Goal: Task Accomplishment & Management: Use online tool/utility

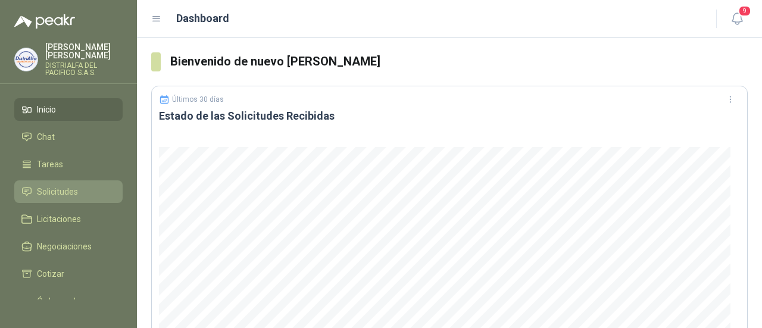
click at [45, 183] on link "Solicitudes" at bounding box center [68, 191] width 108 height 23
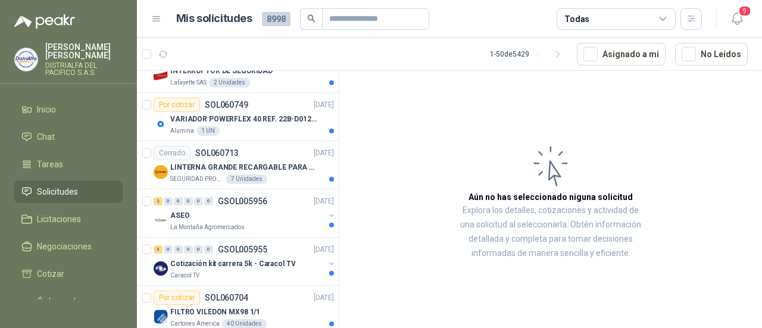
scroll to position [324, 0]
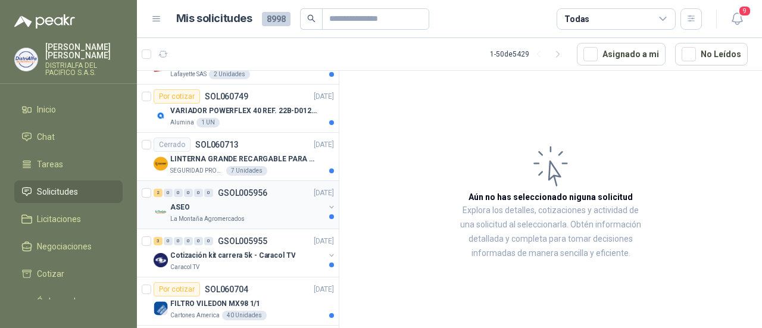
click at [263, 203] on div "ASEO" at bounding box center [247, 207] width 154 height 14
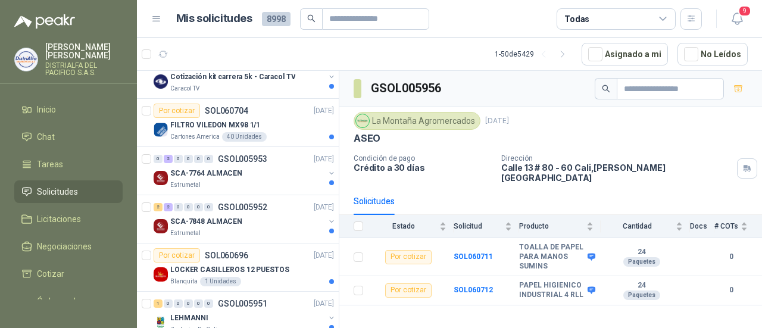
scroll to position [506, 0]
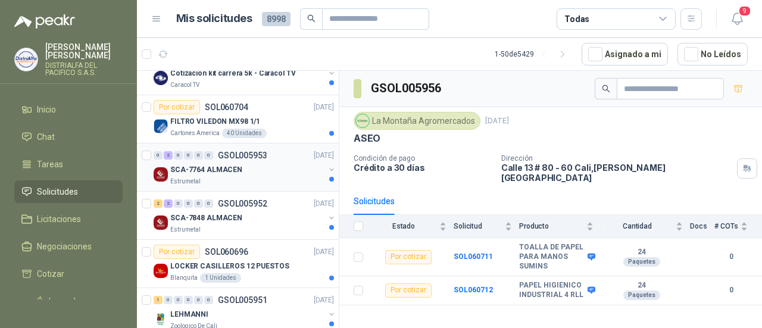
click at [257, 177] on div "Estrumetal" at bounding box center [247, 182] width 154 height 10
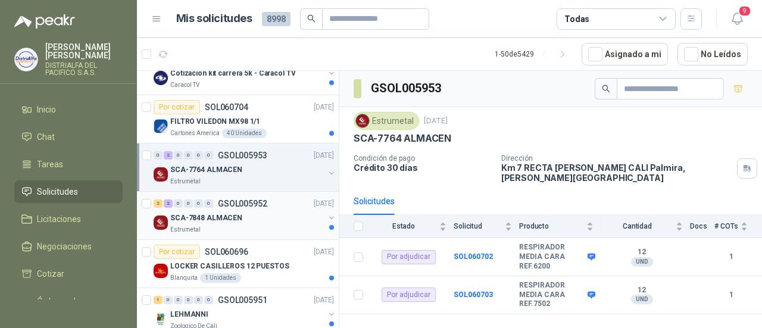
click at [280, 225] on div "Estrumetal" at bounding box center [247, 230] width 154 height 10
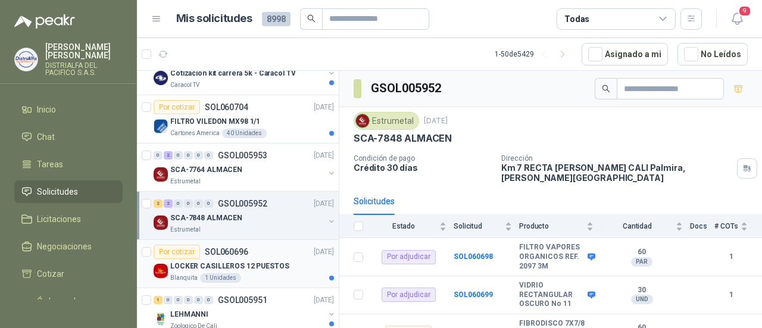
click at [282, 265] on div "LOCKER CASILLEROS 12 PUESTOS" at bounding box center [252, 266] width 164 height 14
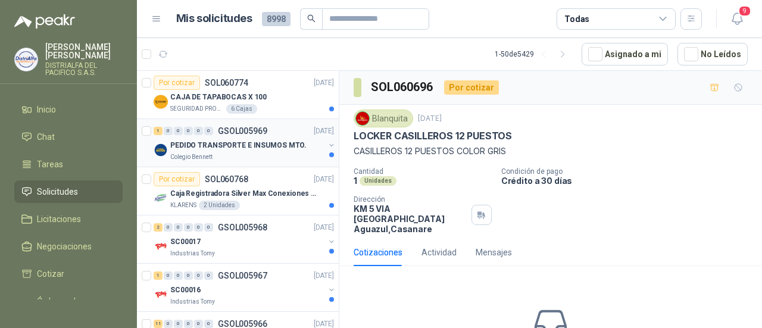
click at [266, 146] on p "PEDIDO TRANSPORTE E INSUMOS MTO." at bounding box center [238, 145] width 136 height 11
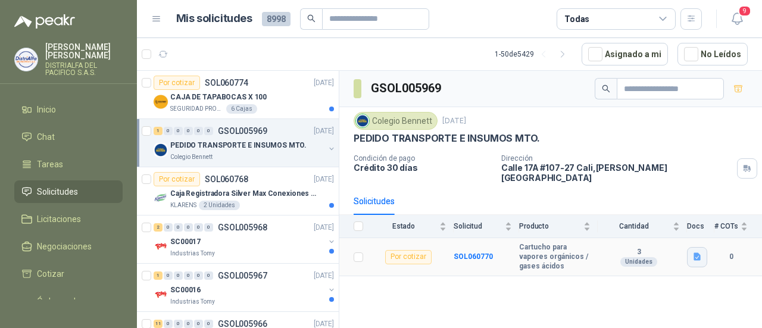
click at [700, 253] on icon "button" at bounding box center [697, 257] width 7 height 8
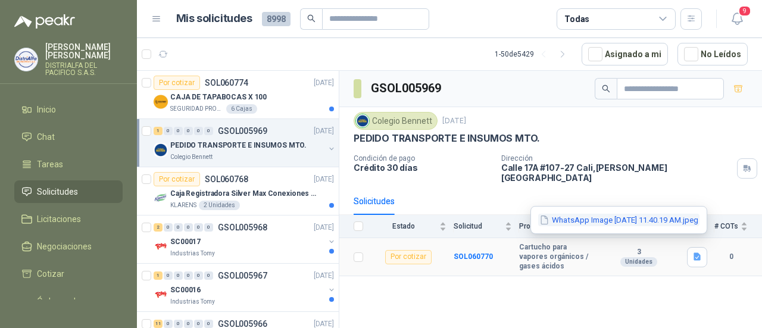
click at [657, 220] on button "WhatsApp Image [DATE] 11.40.19 AM.jpeg" at bounding box center [618, 220] width 161 height 13
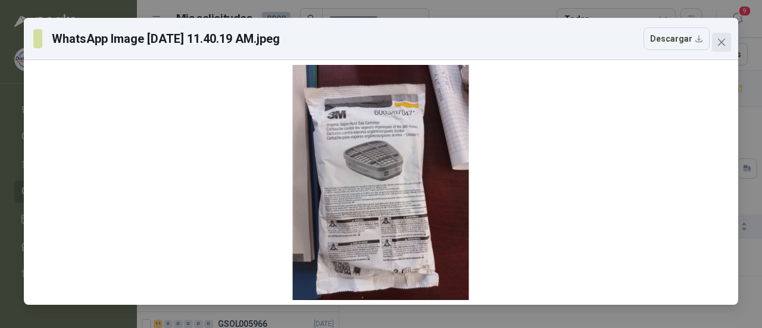
click at [723, 46] on icon "close" at bounding box center [722, 43] width 10 height 10
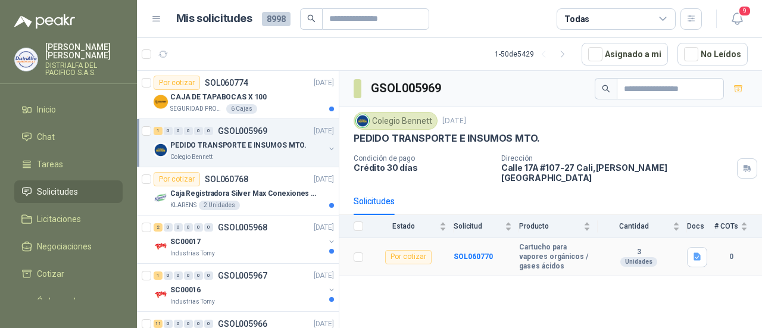
click at [405, 250] on div "Por cotizar" at bounding box center [408, 257] width 46 height 14
click at [460, 252] on b "SOL060770" at bounding box center [473, 256] width 39 height 8
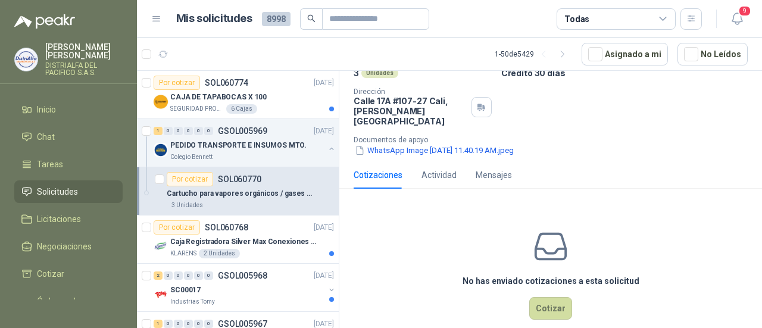
scroll to position [96, 0]
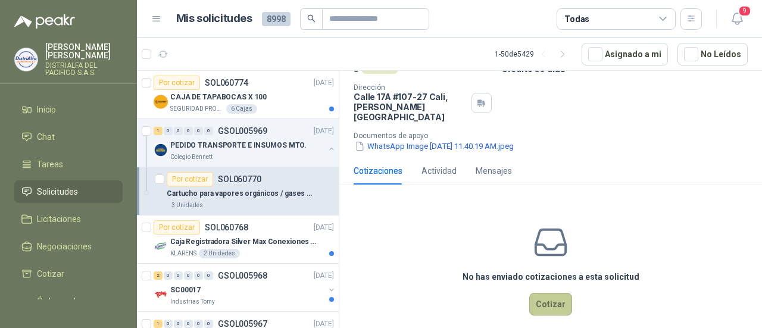
click at [548, 293] on button "Cotizar" at bounding box center [550, 304] width 43 height 23
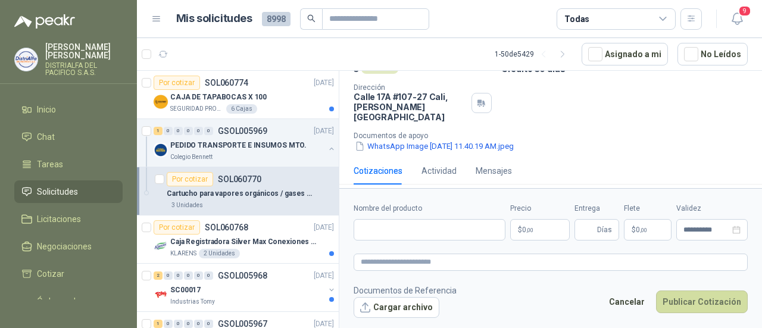
scroll to position [91, 0]
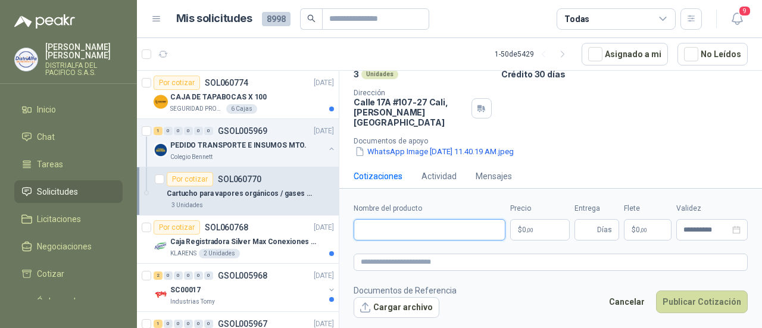
click at [463, 234] on input "Nombre del producto" at bounding box center [430, 229] width 152 height 21
paste input "**********"
type input "**********"
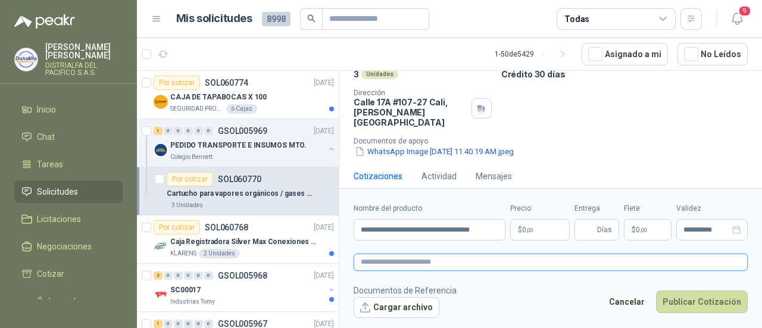
click at [405, 255] on textarea at bounding box center [551, 262] width 394 height 17
paste textarea "**********"
type textarea "**********"
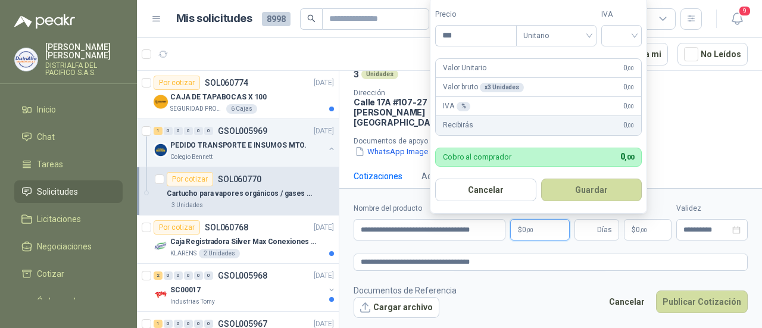
click at [531, 221] on p "$ 0 ,00" at bounding box center [540, 229] width 60 height 21
type input "********"
click at [617, 35] on input "search" at bounding box center [621, 35] width 26 height 18
click at [622, 65] on div "19%" at bounding box center [624, 61] width 22 height 13
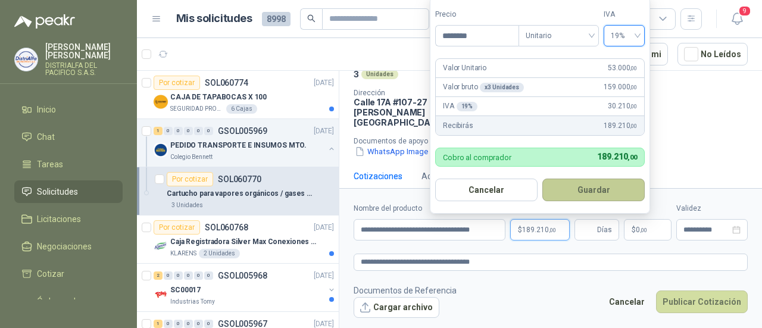
click at [580, 196] on button "Guardar" at bounding box center [593, 190] width 102 height 23
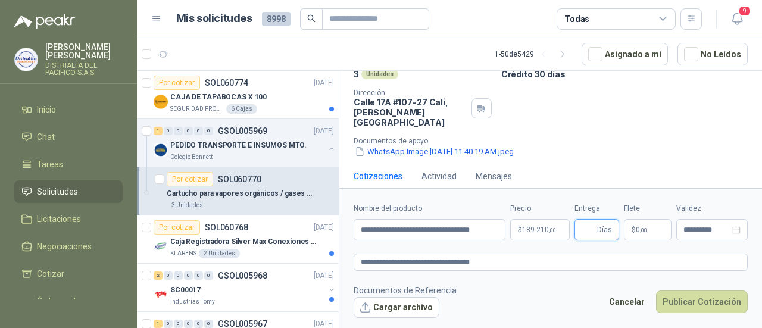
click at [582, 224] on input "Entrega" at bounding box center [588, 230] width 13 height 20
type input "*"
click at [390, 302] on button "Cargar archivo" at bounding box center [397, 307] width 86 height 21
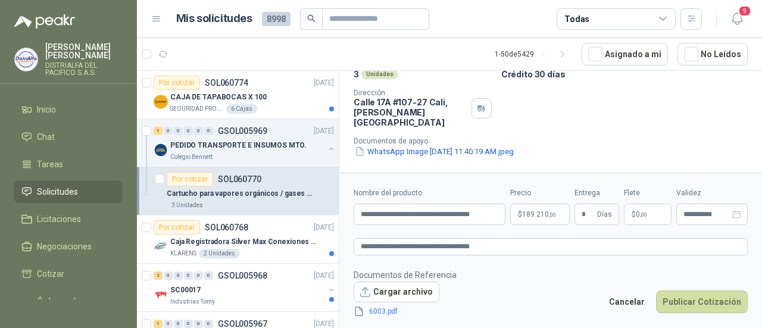
scroll to position [96, 0]
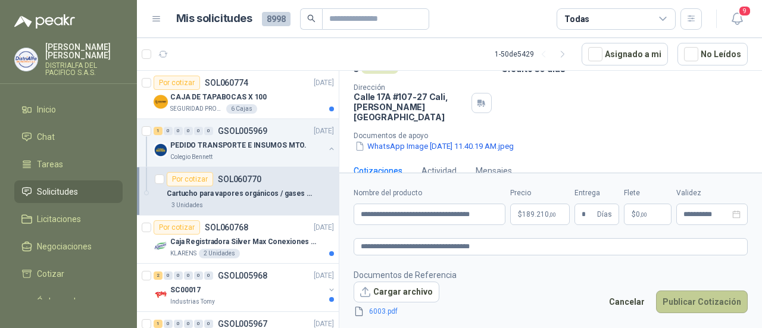
click at [710, 303] on button "Publicar Cotización" at bounding box center [702, 302] width 92 height 23
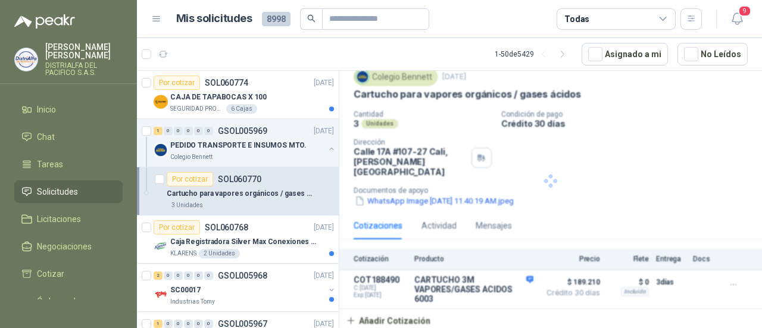
scroll to position [32, 0]
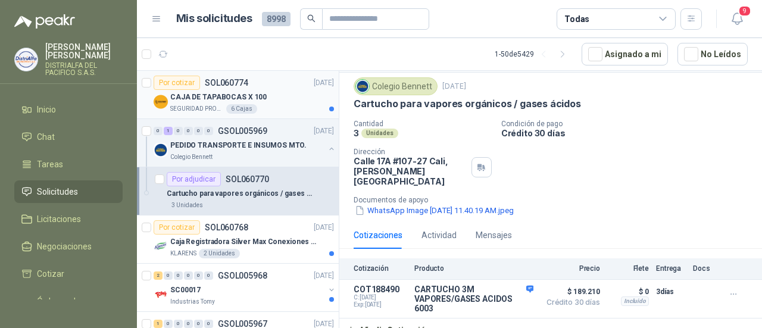
click at [283, 90] on div "CAJA DE TAPABOCAS X 100" at bounding box center [252, 97] width 164 height 14
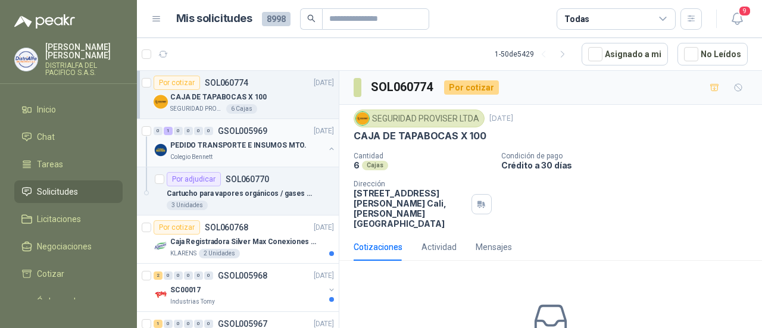
click at [283, 140] on p "PEDIDO TRANSPORTE E INSUMOS MTO." at bounding box center [238, 145] width 136 height 11
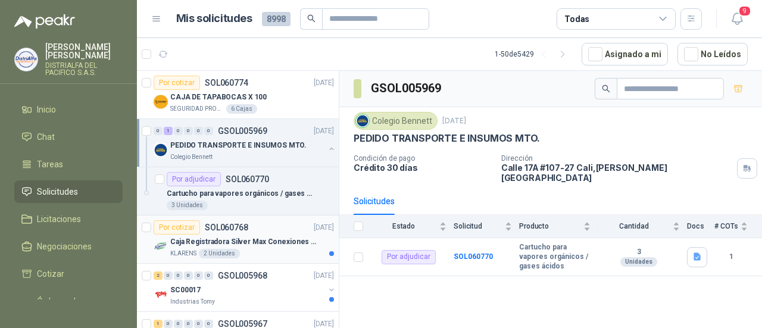
click at [277, 249] on div "KLARENS 2 Unidades" at bounding box center [252, 254] width 164 height 10
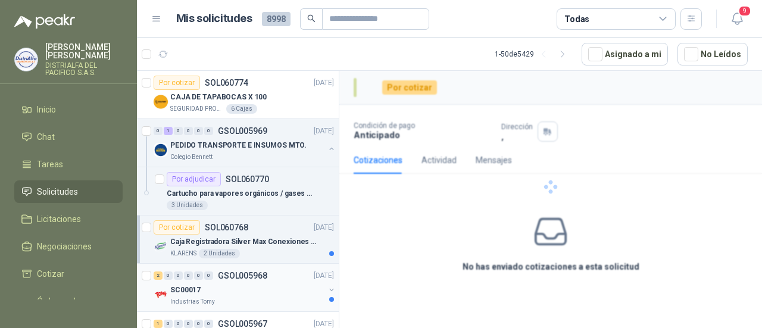
click at [288, 303] on div "Industrias Tomy" at bounding box center [247, 302] width 154 height 10
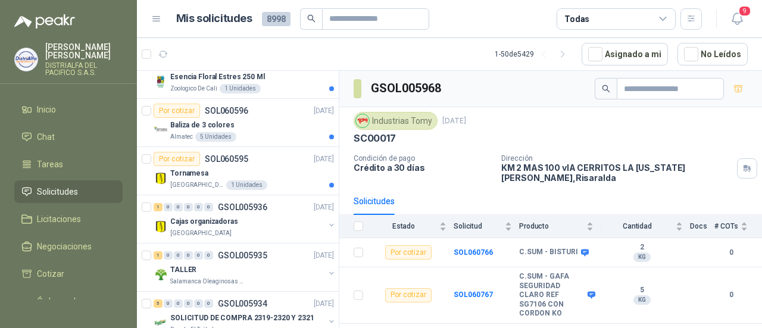
scroll to position [2213, 0]
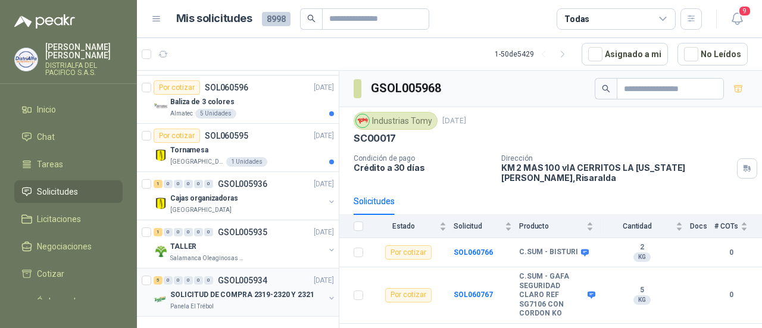
click at [283, 302] on div "Panela El Trébol" at bounding box center [247, 307] width 154 height 10
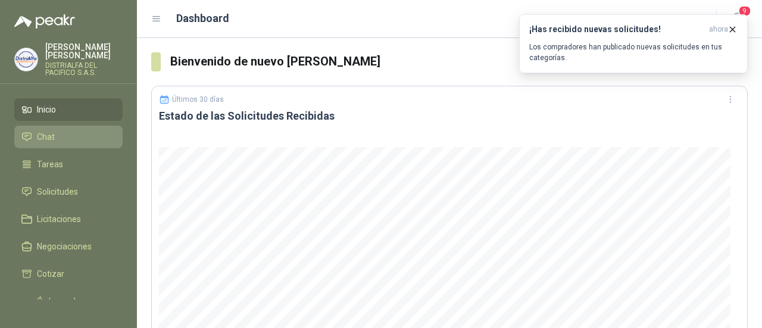
click at [83, 140] on li "Chat" at bounding box center [68, 136] width 94 height 13
click at [83, 138] on li "Chat" at bounding box center [68, 136] width 94 height 13
click at [726, 32] on span "ahora" at bounding box center [718, 29] width 19 height 10
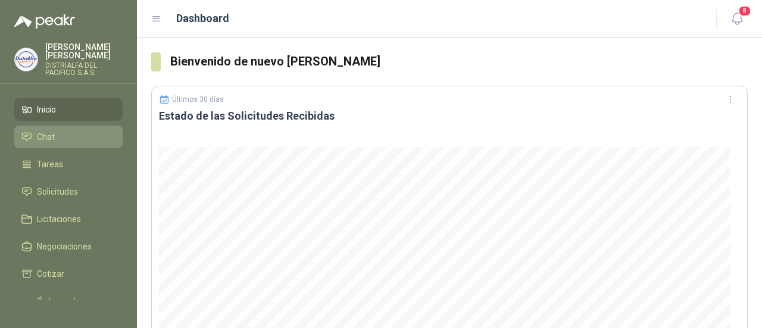
click at [52, 135] on span "Chat" at bounding box center [46, 136] width 18 height 13
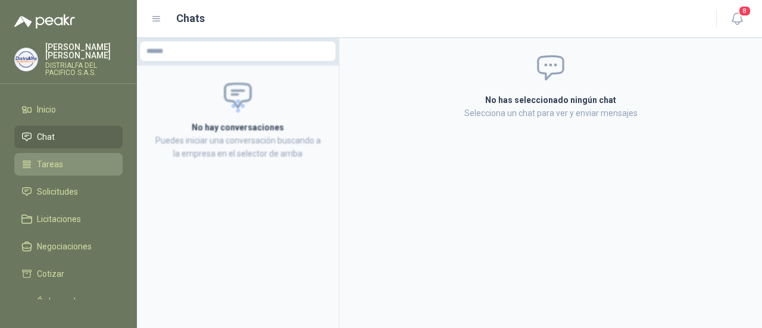
click at [92, 165] on li "Tareas" at bounding box center [68, 164] width 94 height 13
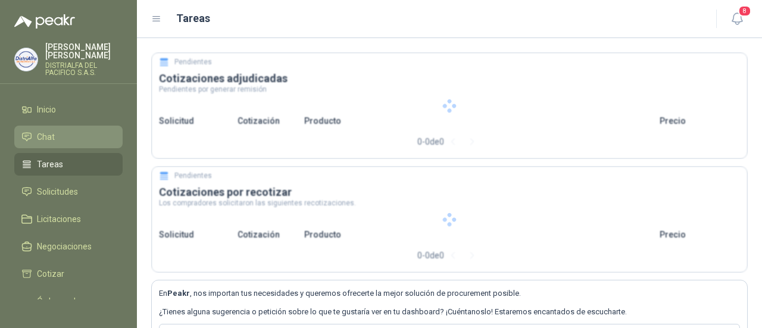
click at [79, 130] on li "Chat" at bounding box center [68, 136] width 94 height 13
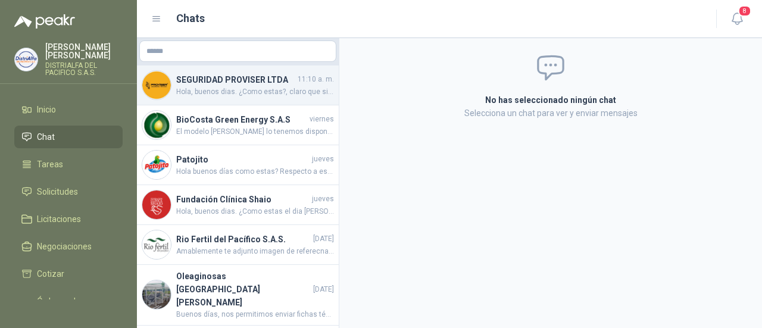
click at [258, 94] on span "Hola, buenos dias. ¿Como estas?, claro que si, ya mismo lo validamos" at bounding box center [255, 91] width 158 height 11
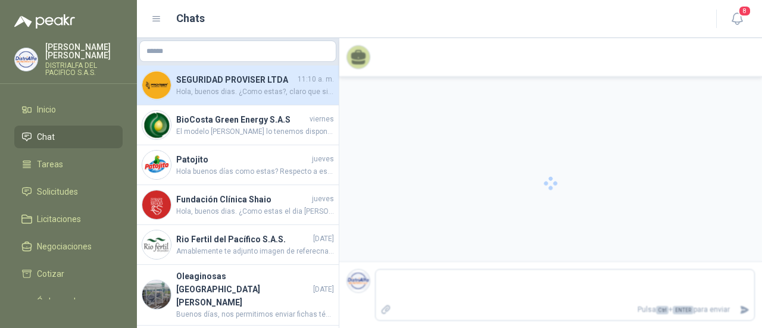
scroll to position [366, 0]
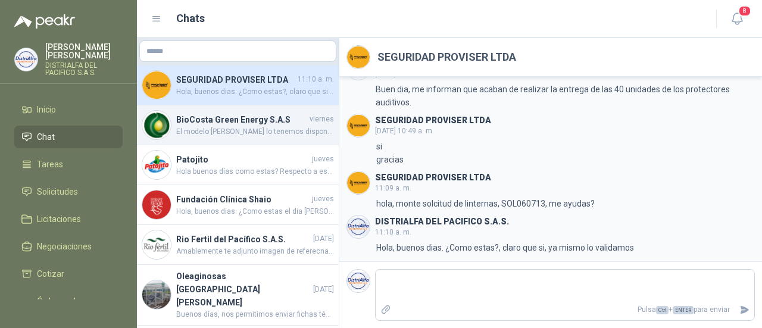
click at [238, 123] on h4 "BioCosta Green Energy S.A.S" at bounding box center [241, 119] width 131 height 13
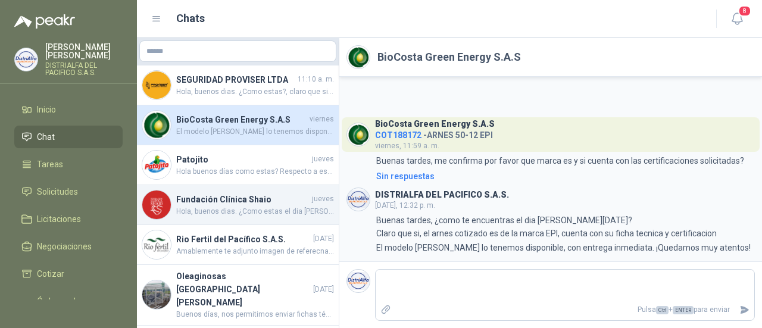
click at [206, 201] on h4 "Fundación Clínica Shaio" at bounding box center [242, 199] width 133 height 13
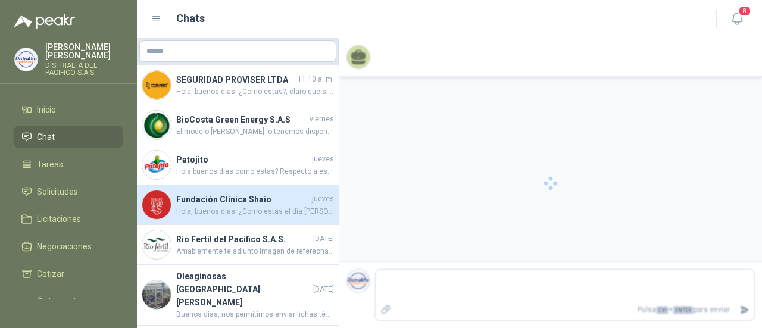
scroll to position [199, 0]
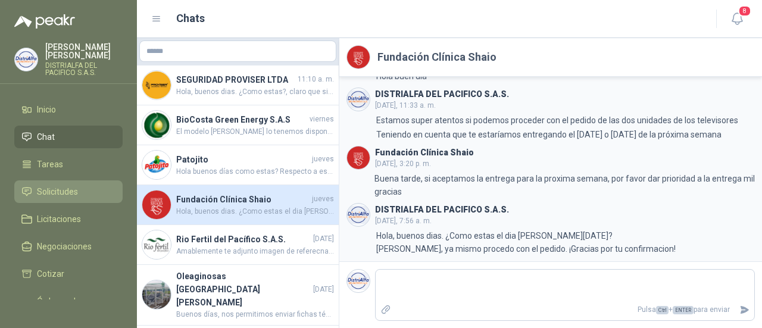
click at [71, 189] on span "Solicitudes" at bounding box center [57, 191] width 41 height 13
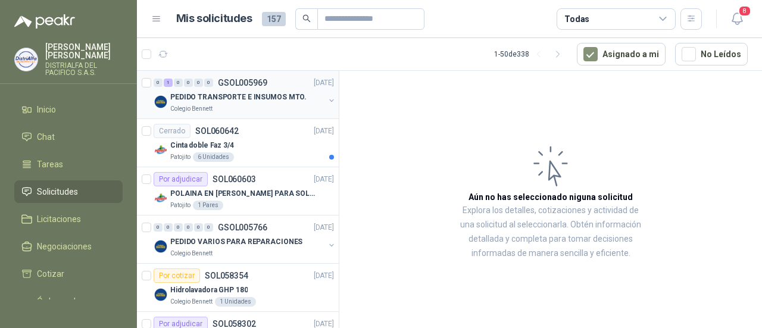
click at [267, 90] on div "PEDIDO TRANSPORTE E INSUMOS MTO." at bounding box center [247, 97] width 154 height 14
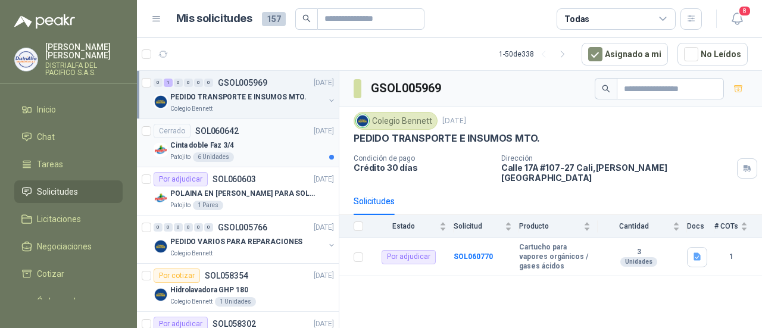
click at [285, 157] on div "Patojito 6 Unidades" at bounding box center [252, 157] width 164 height 10
